Goal: Information Seeking & Learning: Learn about a topic

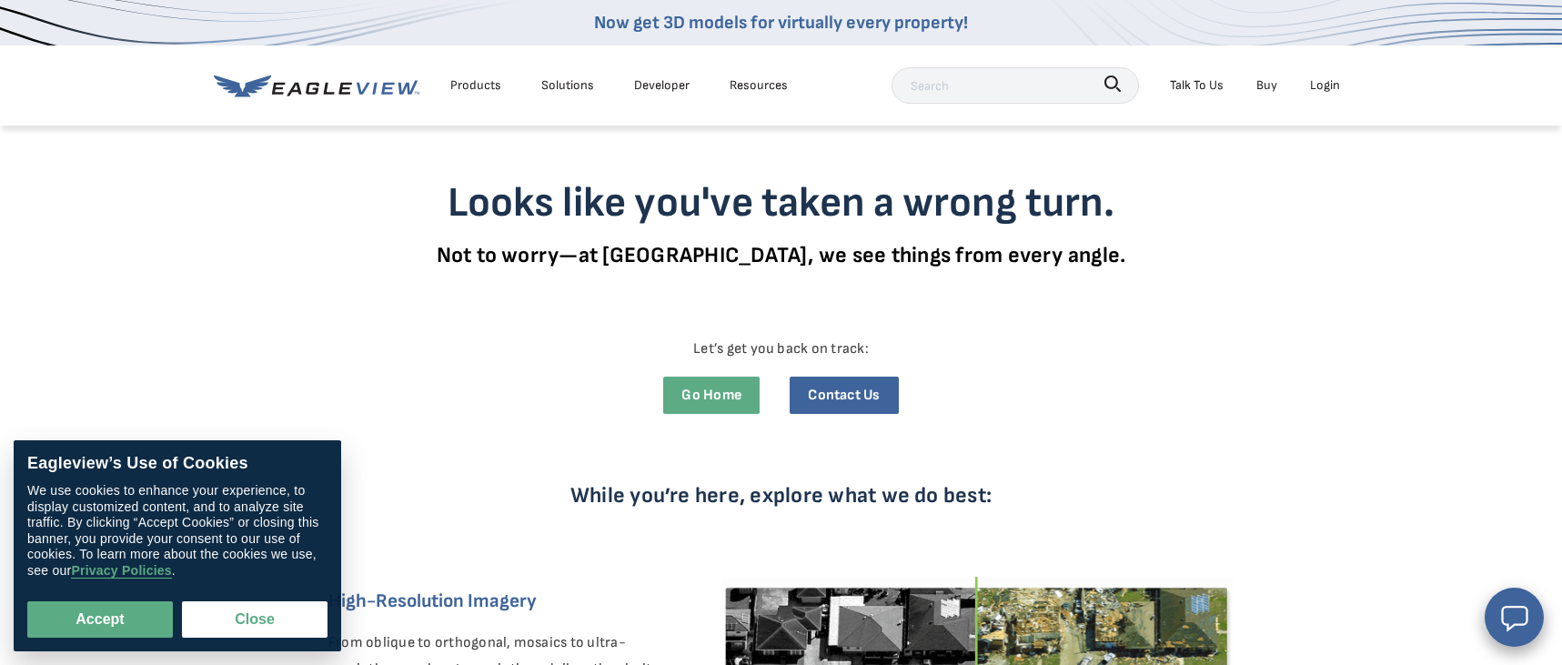
click at [352, 90] on icon at bounding box center [317, 86] width 206 height 23
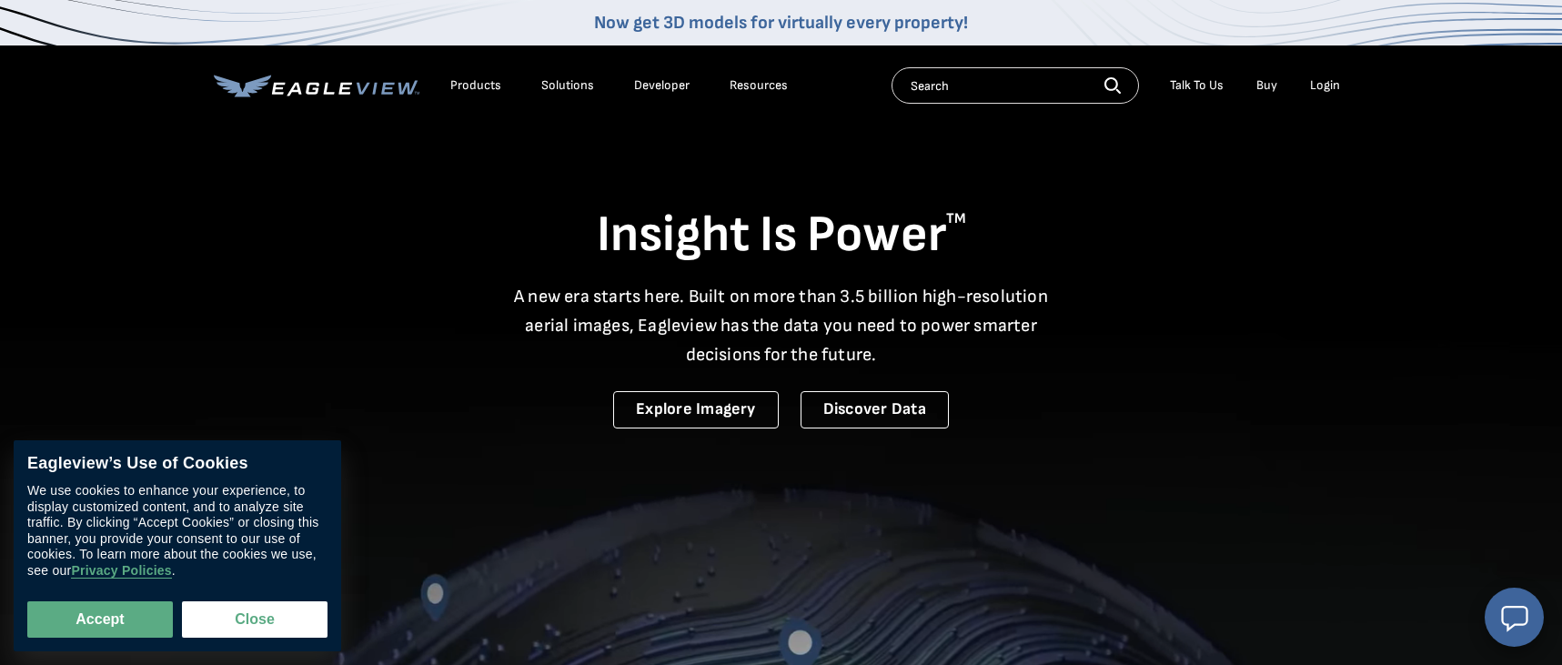
click at [748, 80] on div "Resources" at bounding box center [758, 85] width 58 height 16
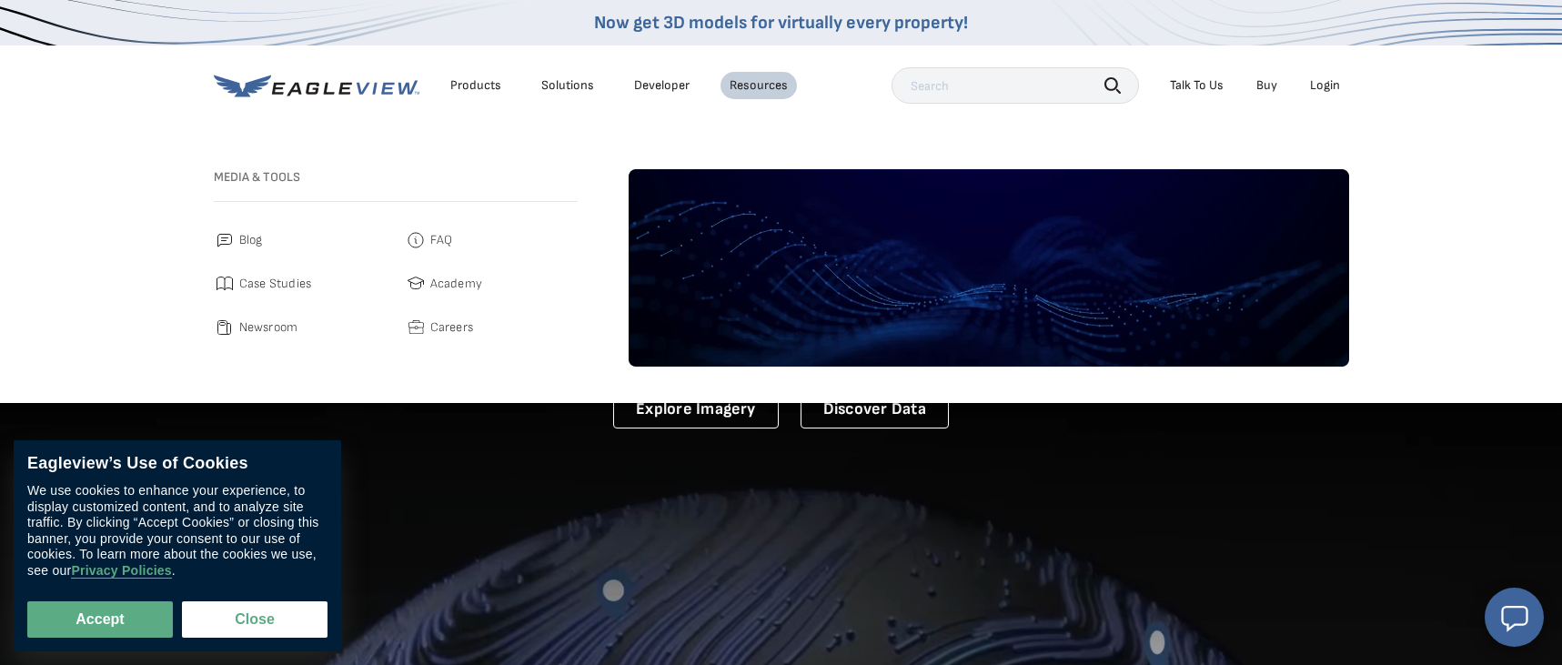
click at [282, 287] on span "Case Studies" at bounding box center [275, 284] width 73 height 22
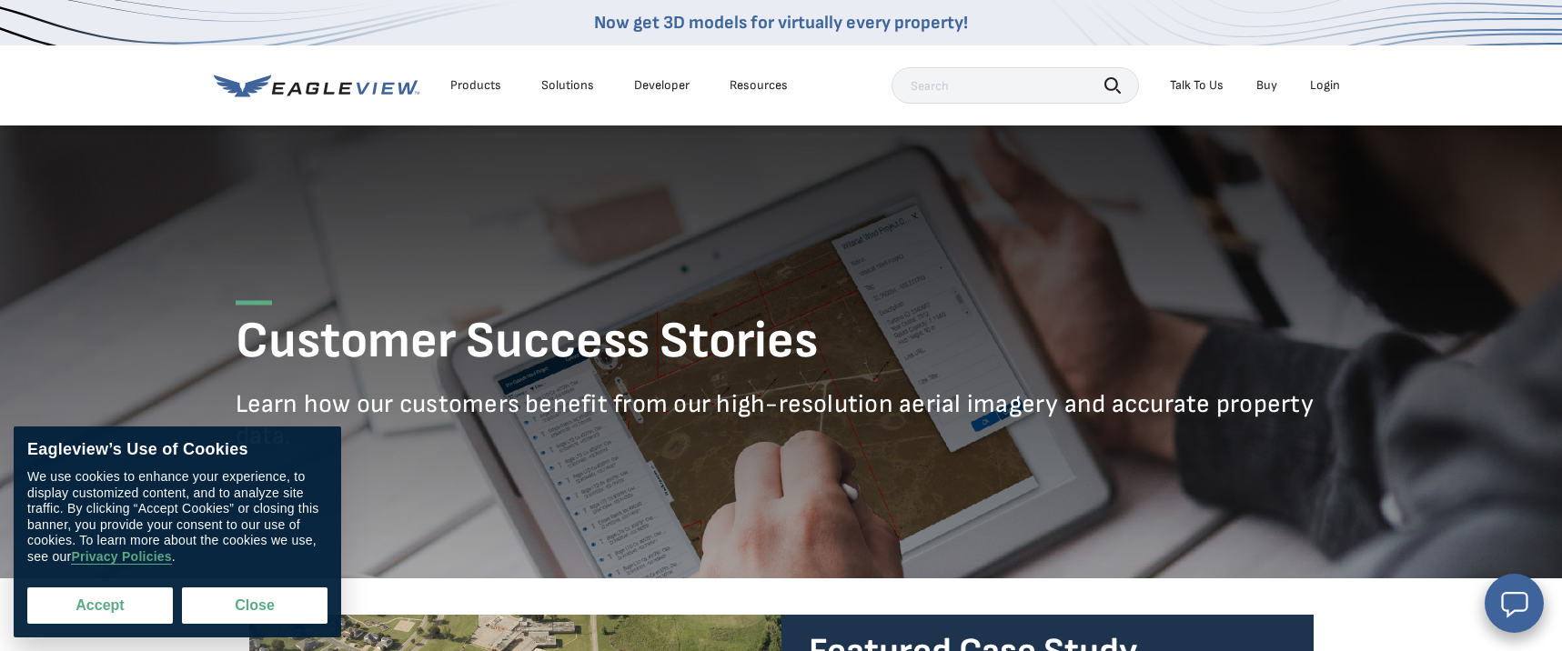
click at [101, 606] on button "Accept" at bounding box center [100, 606] width 146 height 36
checkbox input "true"
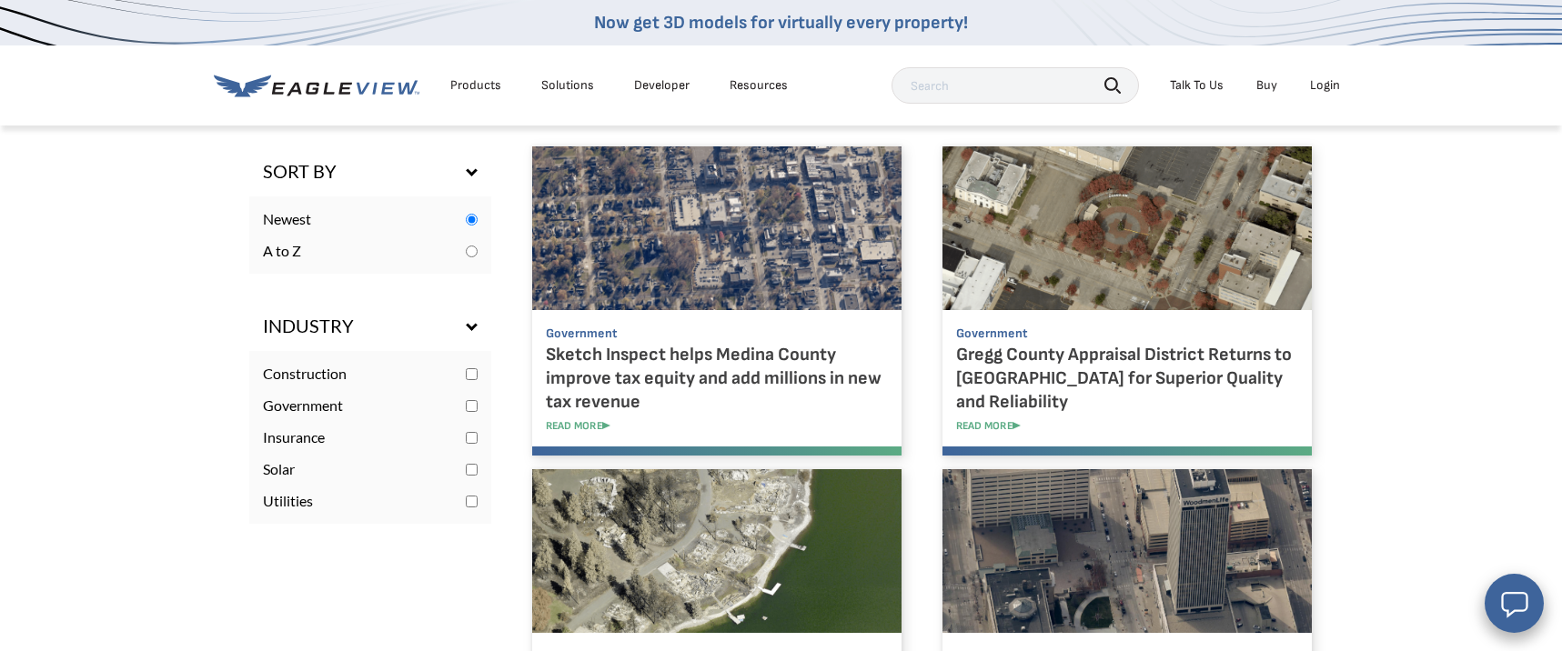
scroll to position [969, 0]
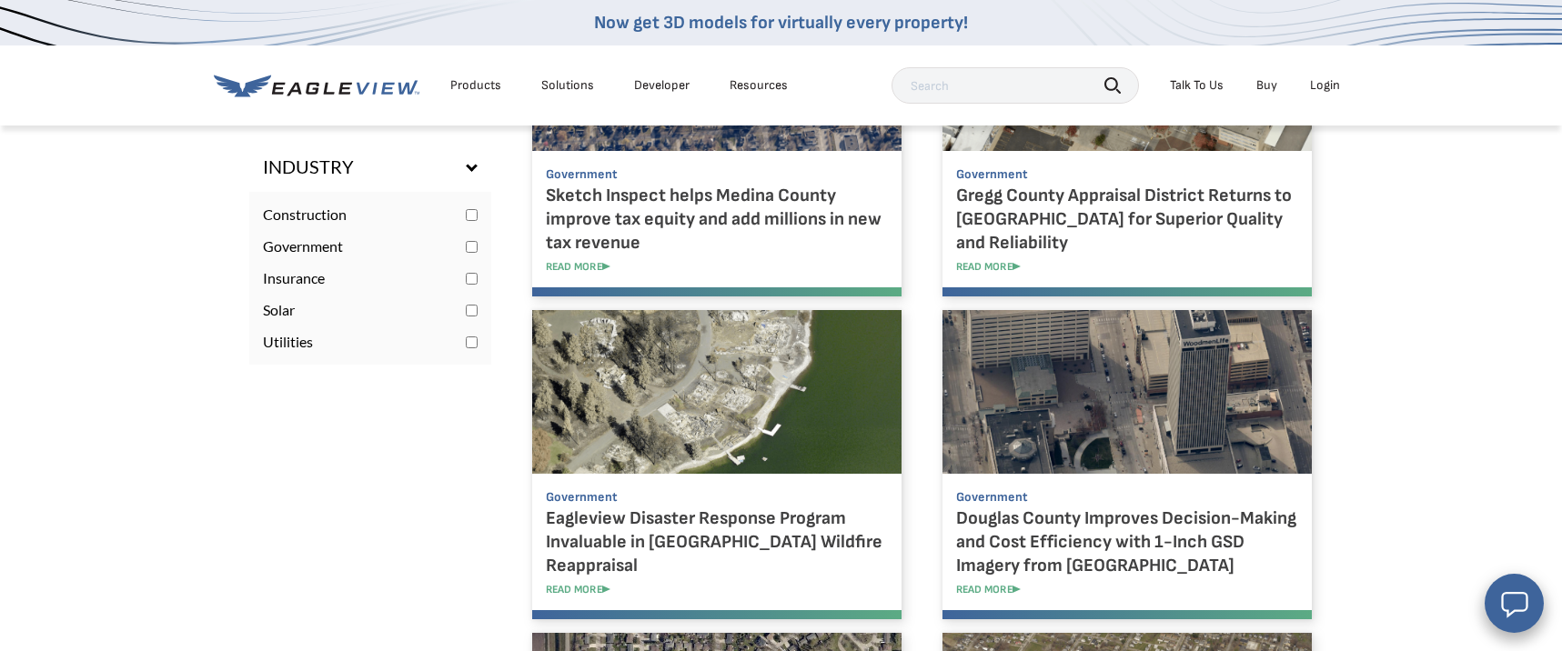
click at [466, 285] on input "checkbox" at bounding box center [472, 279] width 12 height 12
checkbox input "true"
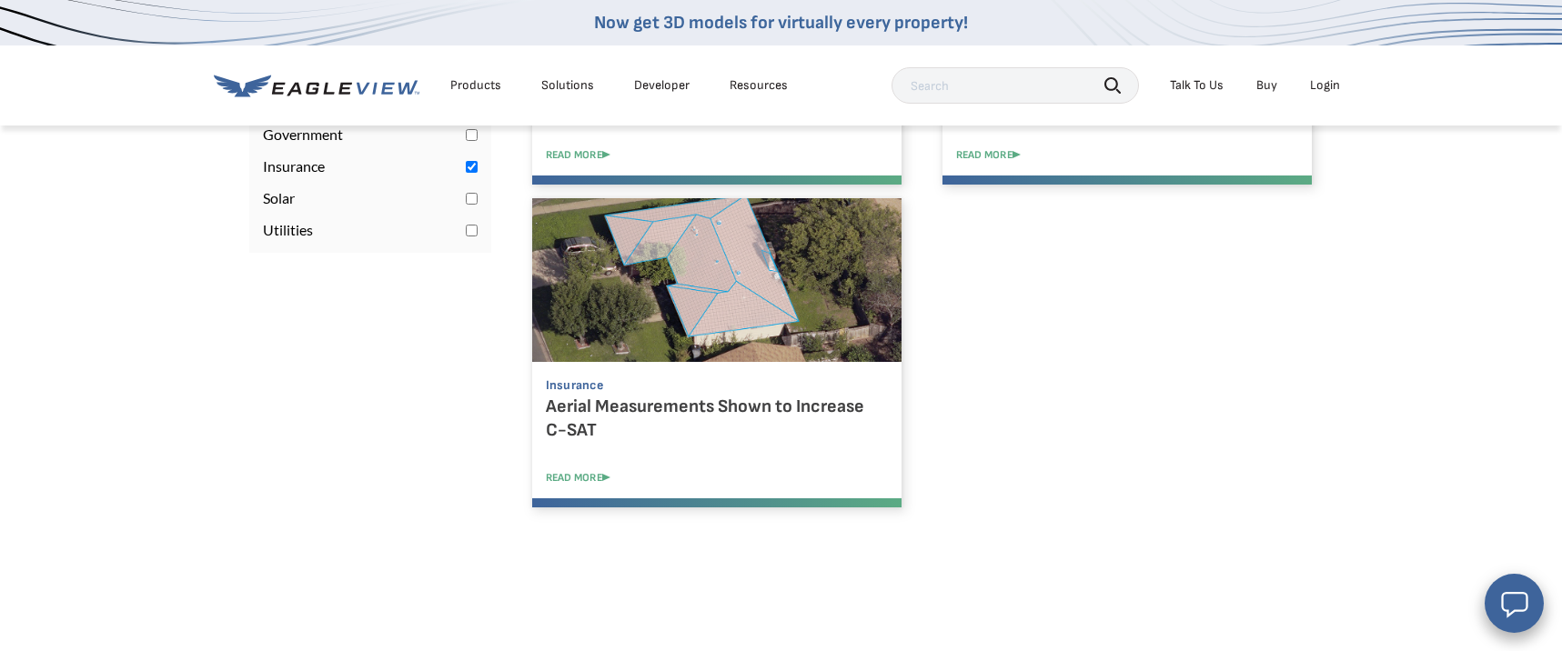
scroll to position [993, 0]
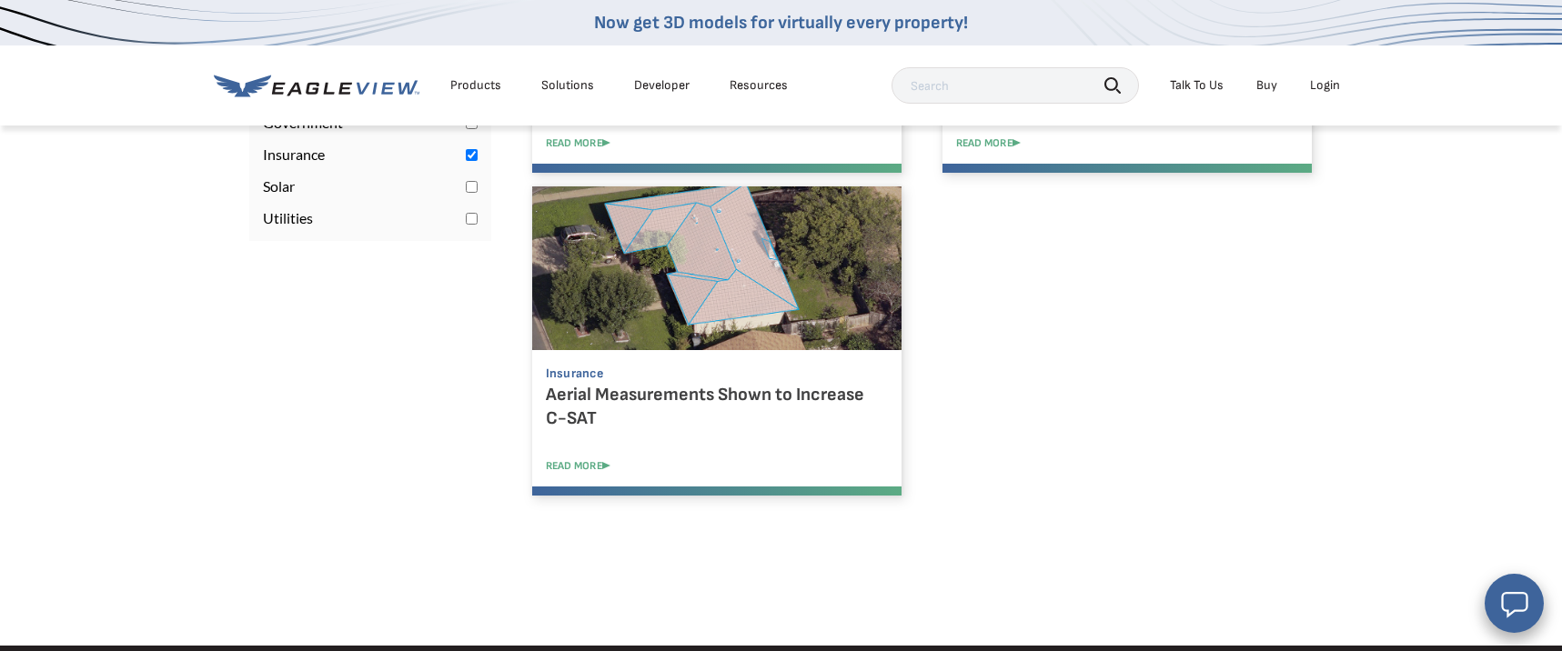
click at [706, 350] on link at bounding box center [716, 268] width 369 height 164
